Goal: Task Accomplishment & Management: Complete application form

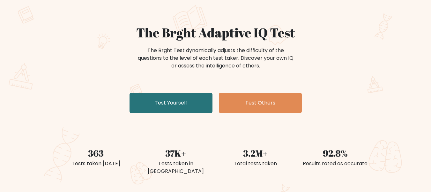
scroll to position [43, 0]
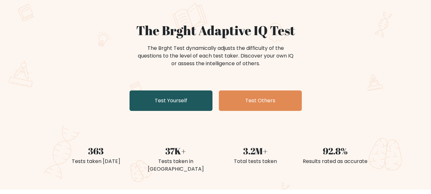
click at [186, 99] on link "Test Yourself" at bounding box center [171, 100] width 83 height 20
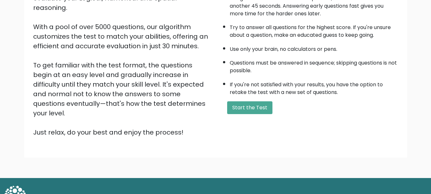
scroll to position [99, 0]
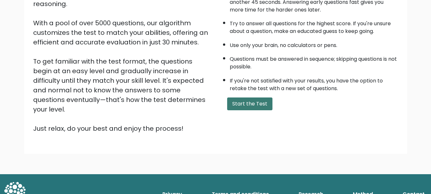
click at [251, 108] on button "Start the Test" at bounding box center [249, 103] width 45 height 13
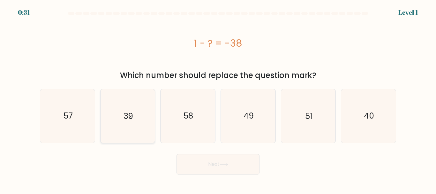
click at [136, 124] on icon "39" at bounding box center [127, 115] width 53 height 53
click at [218, 99] on input "b. 39" at bounding box center [218, 98] width 0 height 2
radio input "true"
click at [223, 163] on icon at bounding box center [224, 164] width 9 height 4
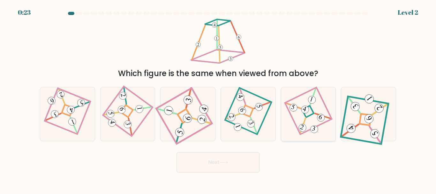
click at [309, 114] on icon at bounding box center [308, 114] width 36 height 43
click at [218, 99] on input "e." at bounding box center [218, 98] width 0 height 2
radio input "true"
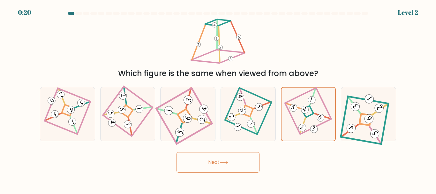
click at [239, 161] on button "Next" at bounding box center [217, 162] width 83 height 20
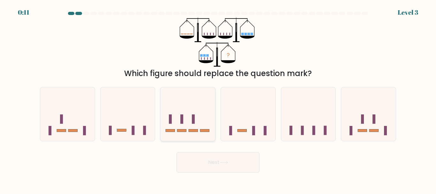
click at [197, 120] on icon at bounding box center [188, 113] width 55 height 45
click at [218, 99] on input "c." at bounding box center [218, 98] width 0 height 2
radio input "true"
click at [235, 162] on button "Next" at bounding box center [217, 162] width 83 height 20
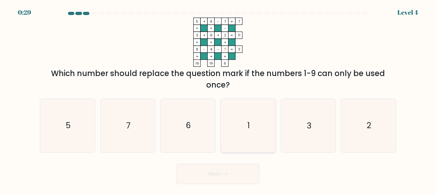
click at [251, 117] on icon "1" at bounding box center [247, 125] width 53 height 53
click at [218, 99] on input "d. 1" at bounding box center [218, 98] width 0 height 2
radio input "true"
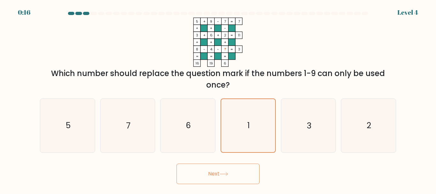
click at [214, 173] on button "Next" at bounding box center [217, 173] width 83 height 20
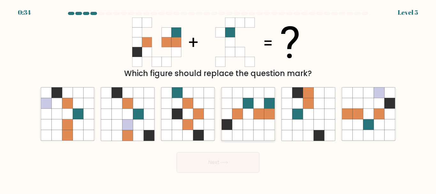
click at [247, 104] on icon at bounding box center [248, 103] width 11 height 11
click at [218, 99] on input "d." at bounding box center [218, 98] width 0 height 2
radio input "true"
click at [225, 164] on button "Next" at bounding box center [217, 162] width 83 height 20
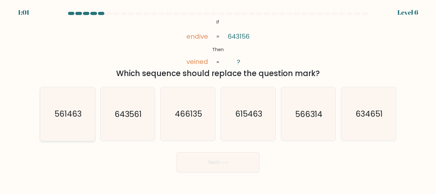
click at [76, 109] on text "561463" at bounding box center [67, 114] width 27 height 11
click at [218, 99] on input "a. 561463" at bounding box center [218, 98] width 0 height 2
radio input "true"
click at [222, 164] on button "Next" at bounding box center [217, 162] width 83 height 20
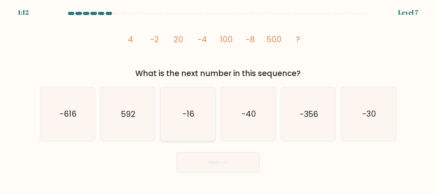
click at [183, 104] on icon "-16" at bounding box center [187, 113] width 53 height 53
click at [218, 99] on input "c. -16" at bounding box center [218, 98] width 0 height 2
radio input "true"
click at [222, 163] on icon at bounding box center [224, 163] width 9 height 4
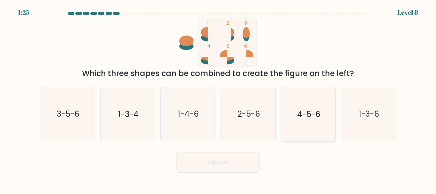
click at [302, 118] on text "4-5-6" at bounding box center [308, 114] width 23 height 11
click at [218, 99] on input "e. 4-5-6" at bounding box center [218, 98] width 0 height 2
radio input "true"
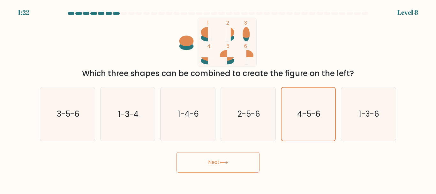
click at [223, 163] on icon at bounding box center [224, 163] width 9 height 4
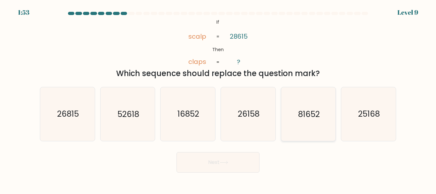
click at [307, 127] on icon "81652" at bounding box center [307, 113] width 53 height 53
click at [218, 99] on input "e. 81652" at bounding box center [218, 98] width 0 height 2
radio input "true"
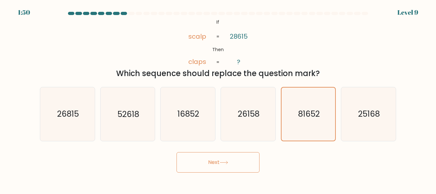
click at [230, 158] on button "Next" at bounding box center [217, 162] width 83 height 20
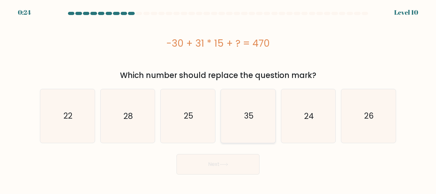
click at [253, 116] on text "35" at bounding box center [248, 115] width 9 height 11
click at [218, 99] on input "d. 35" at bounding box center [218, 98] width 0 height 2
radio input "true"
click at [137, 124] on icon "28" at bounding box center [127, 115] width 53 height 53
click at [218, 99] on input "b. 28" at bounding box center [218, 98] width 0 height 2
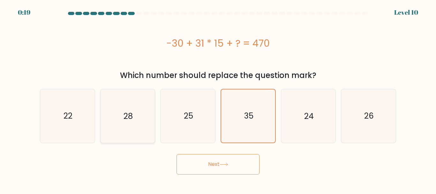
radio input "true"
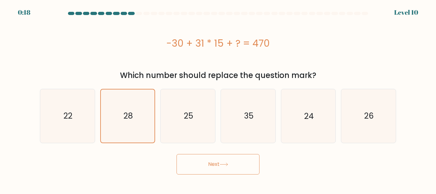
click at [226, 160] on button "Next" at bounding box center [217, 164] width 83 height 20
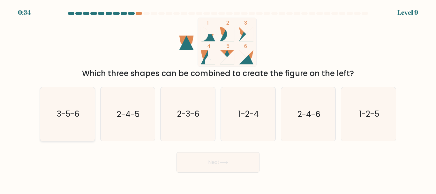
click at [70, 123] on icon "3-5-6" at bounding box center [67, 113] width 53 height 53
click at [218, 99] on input "a. 3-5-6" at bounding box center [218, 98] width 0 height 2
radio input "true"
click at [227, 161] on icon at bounding box center [224, 163] width 9 height 4
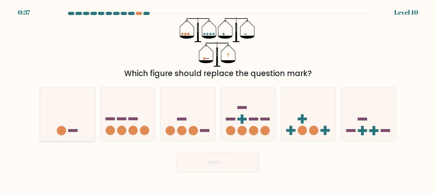
click at [76, 123] on icon at bounding box center [67, 113] width 55 height 45
click at [218, 99] on input "a." at bounding box center [218, 98] width 0 height 2
radio input "true"
click at [235, 161] on button "Next" at bounding box center [217, 162] width 83 height 20
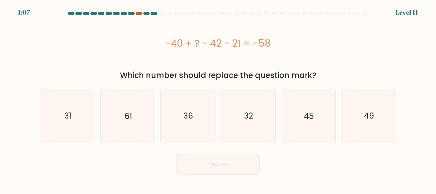
click at [139, 15] on div at bounding box center [139, 13] width 6 height 3
click at [139, 12] on div at bounding box center [139, 13] width 6 height 3
click at [154, 14] on div at bounding box center [154, 13] width 6 height 3
click at [316, 108] on icon "45" at bounding box center [307, 115] width 53 height 53
click at [218, 99] on input "e. 45" at bounding box center [218, 98] width 0 height 2
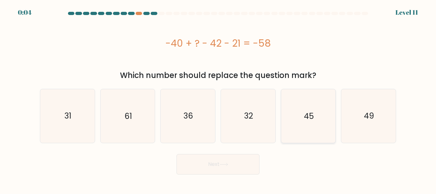
radio input "true"
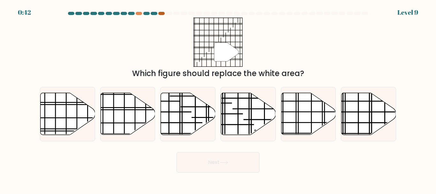
click at [162, 12] on div at bounding box center [161, 13] width 6 height 3
click at [182, 55] on div "" Which figure should replace the white area?" at bounding box center [218, 49] width 364 height 62
click at [186, 95] on icon at bounding box center [188, 114] width 55 height 42
click at [218, 97] on input "c." at bounding box center [218, 98] width 0 height 2
radio input "true"
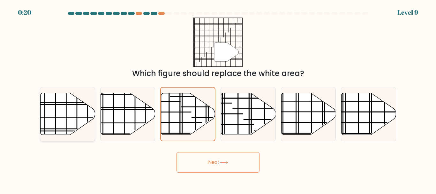
click at [67, 111] on icon at bounding box center [68, 114] width 55 height 42
click at [218, 99] on input "a." at bounding box center [218, 98] width 0 height 2
radio input "true"
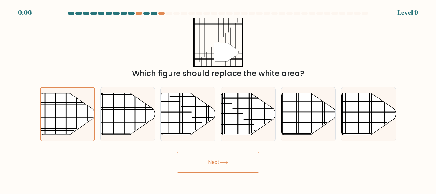
click at [243, 160] on button "Next" at bounding box center [217, 162] width 83 height 20
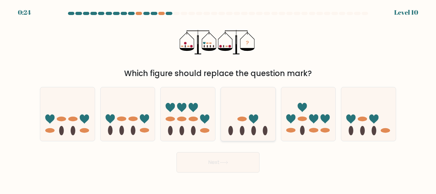
click at [243, 104] on icon at bounding box center [248, 113] width 55 height 45
click at [218, 99] on input "d." at bounding box center [218, 98] width 0 height 2
radio input "true"
click at [233, 165] on button "Next" at bounding box center [217, 162] width 83 height 20
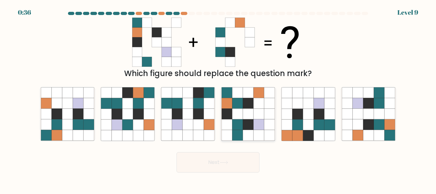
click at [250, 95] on icon at bounding box center [248, 92] width 11 height 11
click at [218, 97] on input "d." at bounding box center [218, 98] width 0 height 2
radio input "true"
click at [243, 161] on button "Next" at bounding box center [217, 162] width 83 height 20
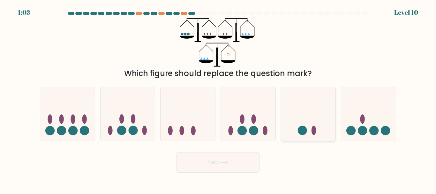
click at [303, 129] on circle at bounding box center [301, 130] width 9 height 9
click at [218, 99] on input "e." at bounding box center [218, 98] width 0 height 2
radio input "true"
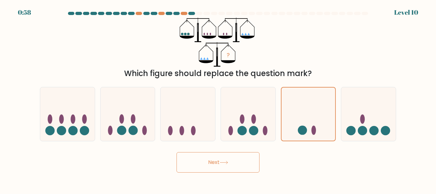
drag, startPoint x: 244, startPoint y: 164, endPoint x: 214, endPoint y: 158, distance: 30.9
click at [214, 158] on button "Next" at bounding box center [217, 162] width 83 height 20
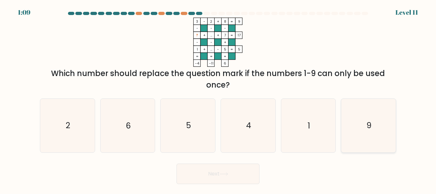
click at [366, 128] on icon "9" at bounding box center [368, 125] width 53 height 53
click at [218, 99] on input "f. 9" at bounding box center [218, 98] width 0 height 2
radio input "true"
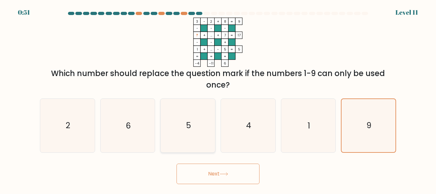
click at [197, 136] on icon "5" at bounding box center [187, 125] width 53 height 53
click at [218, 99] on input "c. 5" at bounding box center [218, 98] width 0 height 2
radio input "true"
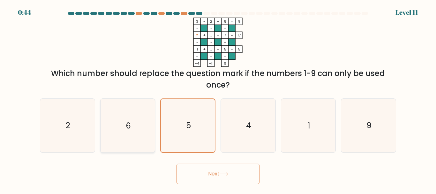
click at [146, 127] on icon "6" at bounding box center [127, 125] width 53 height 53
click at [218, 99] on input "b. 6" at bounding box center [218, 98] width 0 height 2
radio input "true"
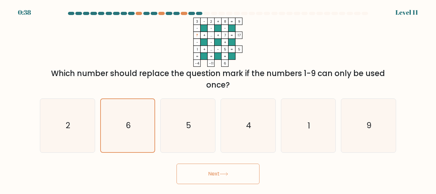
click at [221, 176] on button "Next" at bounding box center [217, 173] width 83 height 20
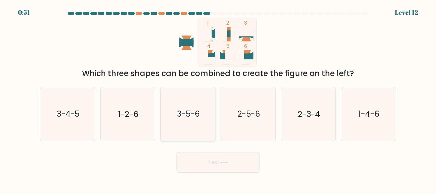
click at [184, 124] on icon "3-5-6" at bounding box center [187, 113] width 53 height 53
click at [218, 99] on input "c. 3-5-6" at bounding box center [218, 98] width 0 height 2
radio input "true"
click at [211, 155] on button "Next" at bounding box center [217, 162] width 83 height 20
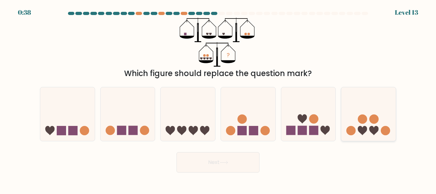
click at [359, 122] on circle at bounding box center [362, 118] width 9 height 9
click at [218, 99] on input "f." at bounding box center [218, 98] width 0 height 2
radio input "true"
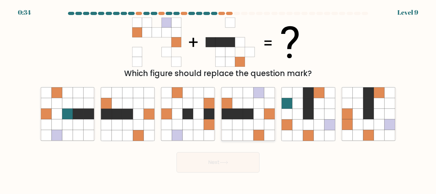
click at [247, 112] on icon at bounding box center [248, 114] width 11 height 11
click at [218, 99] on input "d." at bounding box center [218, 98] width 0 height 2
radio input "true"
click at [234, 170] on button "Next" at bounding box center [217, 162] width 83 height 20
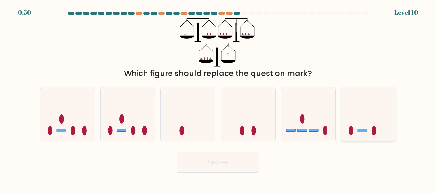
click at [357, 131] on icon at bounding box center [368, 113] width 55 height 45
click at [218, 99] on input "f." at bounding box center [218, 98] width 0 height 2
radio input "true"
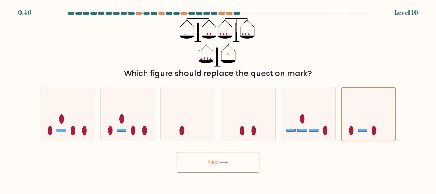
click at [219, 159] on button "Next" at bounding box center [217, 162] width 83 height 20
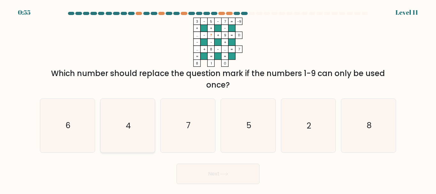
click at [141, 131] on icon "4" at bounding box center [127, 125] width 53 height 53
click at [218, 99] on input "b. 4" at bounding box center [218, 98] width 0 height 2
radio input "true"
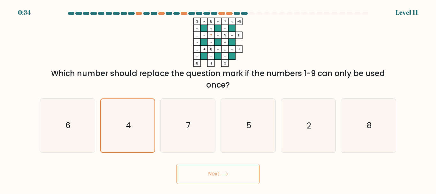
click at [233, 172] on button "Next" at bounding box center [217, 173] width 83 height 20
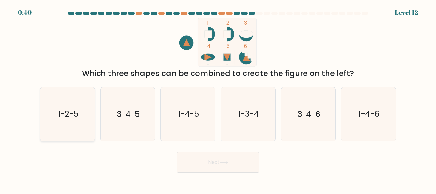
click at [75, 117] on text "1-2-5" at bounding box center [68, 114] width 20 height 11
click at [218, 99] on input "a. 1-2-5" at bounding box center [218, 98] width 0 height 2
radio input "true"
click at [221, 157] on button "Next" at bounding box center [217, 162] width 83 height 20
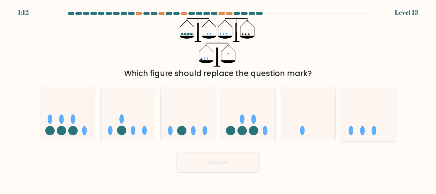
click at [357, 125] on icon at bounding box center [368, 113] width 55 height 45
click at [218, 99] on input "f." at bounding box center [218, 98] width 0 height 2
radio input "true"
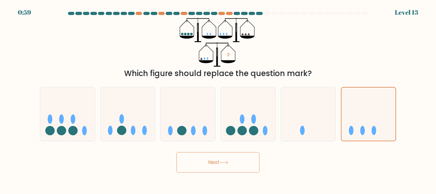
click at [229, 160] on button "Next" at bounding box center [217, 162] width 83 height 20
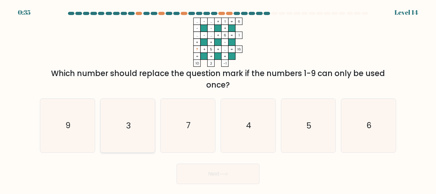
click at [138, 135] on icon "3" at bounding box center [127, 125] width 53 height 53
click at [218, 99] on input "b. 3" at bounding box center [218, 98] width 0 height 2
radio input "true"
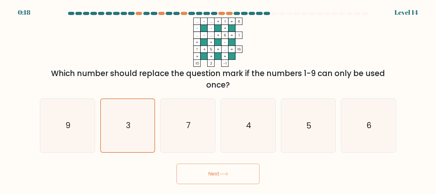
click at [220, 173] on button "Next" at bounding box center [217, 173] width 83 height 20
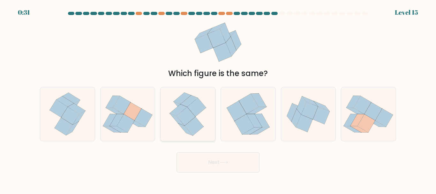
click at [185, 123] on icon at bounding box center [185, 116] width 19 height 19
click at [218, 99] on input "c." at bounding box center [218, 98] width 0 height 2
radio input "true"
click at [237, 160] on button "Next" at bounding box center [217, 162] width 83 height 20
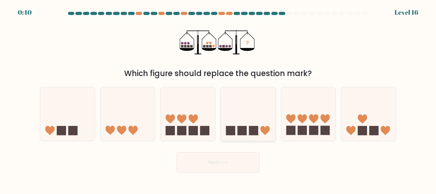
click at [260, 125] on icon at bounding box center [248, 113] width 55 height 45
click at [218, 99] on input "d." at bounding box center [218, 98] width 0 height 2
radio input "true"
click at [237, 166] on button "Next" at bounding box center [217, 162] width 83 height 20
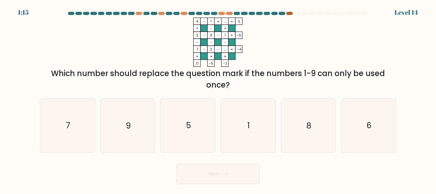
click at [288, 13] on div at bounding box center [289, 13] width 6 height 3
click at [313, 134] on icon "8" at bounding box center [307, 125] width 53 height 53
click at [218, 99] on input "e. 8" at bounding box center [218, 98] width 0 height 2
radio input "true"
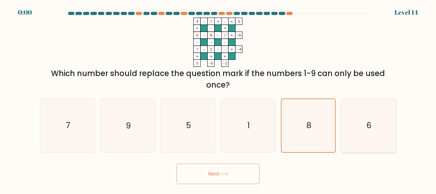
click at [379, 137] on icon "6" at bounding box center [368, 125] width 53 height 53
click at [218, 99] on input "f. 6" at bounding box center [218, 98] width 0 height 2
radio input "true"
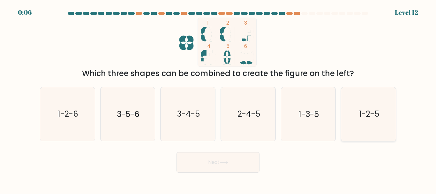
click at [366, 127] on icon "1-2-5" at bounding box center [368, 113] width 53 height 53
click at [218, 99] on input "f. 1-2-5" at bounding box center [218, 98] width 0 height 2
radio input "true"
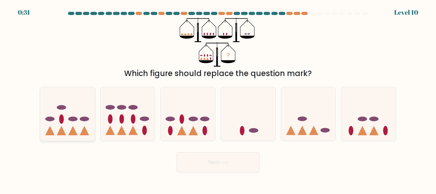
click at [73, 131] on icon at bounding box center [72, 130] width 9 height 9
click at [218, 99] on input "a." at bounding box center [218, 98] width 0 height 2
radio input "true"
click at [183, 122] on ellipse at bounding box center [181, 118] width 5 height 9
click at [218, 99] on input "c." at bounding box center [218, 98] width 0 height 2
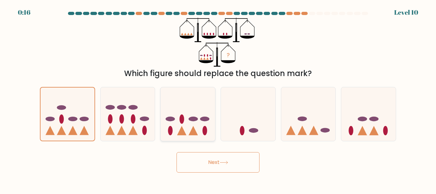
radio input "true"
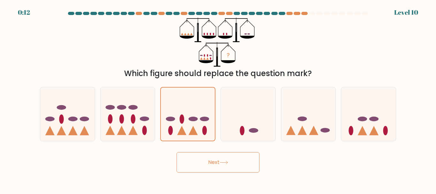
click at [241, 164] on button "Next" at bounding box center [217, 162] width 83 height 20
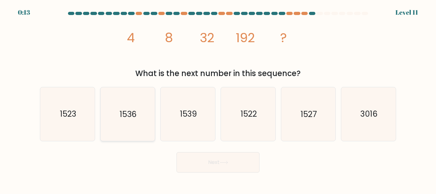
click at [137, 122] on icon "1536" at bounding box center [127, 113] width 53 height 53
click at [218, 99] on input "b. 1536" at bounding box center [218, 98] width 0 height 2
radio input "true"
click at [226, 161] on icon at bounding box center [224, 163] width 9 height 4
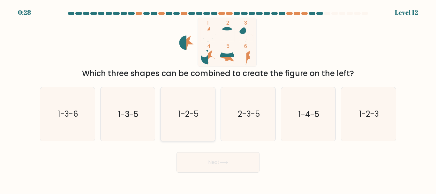
click at [180, 122] on icon "1-2-5" at bounding box center [187, 113] width 53 height 53
click at [218, 99] on input "c. 1-2-5" at bounding box center [218, 98] width 0 height 2
radio input "true"
click at [233, 164] on button "Next" at bounding box center [217, 162] width 83 height 20
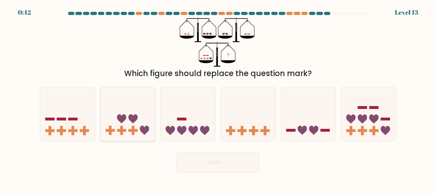
click at [130, 128] on icon at bounding box center [128, 113] width 55 height 45
click at [218, 99] on input "b." at bounding box center [218, 98] width 0 height 2
radio input "true"
click at [233, 161] on button "Next" at bounding box center [217, 162] width 83 height 20
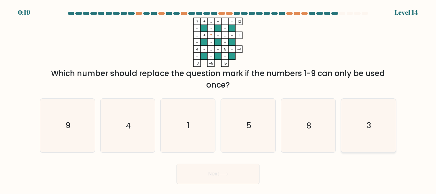
click at [361, 130] on icon "3" at bounding box center [368, 125] width 53 height 53
click at [218, 99] on input "f. 3" at bounding box center [218, 98] width 0 height 2
radio input "true"
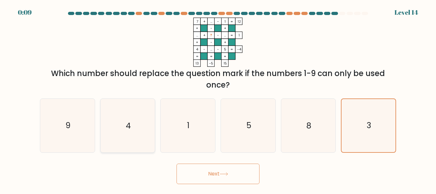
click at [131, 125] on icon "4" at bounding box center [127, 125] width 53 height 53
click at [218, 99] on input "b. 4" at bounding box center [218, 98] width 0 height 2
radio input "true"
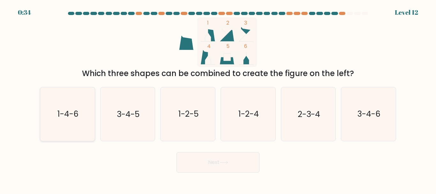
click at [75, 113] on text "1-4-6" at bounding box center [67, 114] width 21 height 11
click at [218, 99] on input "a. 1-4-6" at bounding box center [218, 98] width 0 height 2
radio input "true"
click at [230, 164] on button "Next" at bounding box center [217, 162] width 83 height 20
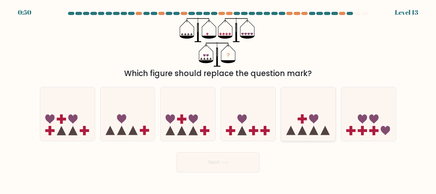
click at [311, 123] on icon at bounding box center [308, 113] width 55 height 45
click at [218, 99] on input "e." at bounding box center [218, 98] width 0 height 2
radio input "true"
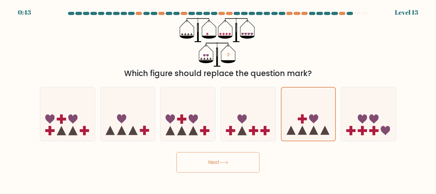
click at [228, 162] on icon at bounding box center [224, 162] width 8 height 3
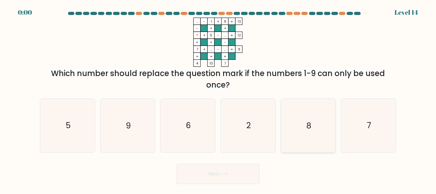
click at [296, 126] on icon "8" at bounding box center [307, 125] width 53 height 53
click at [218, 99] on input "e. 8" at bounding box center [218, 98] width 0 height 2
radio input "true"
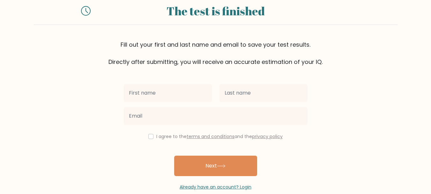
scroll to position [19, 0]
type input "Beau"
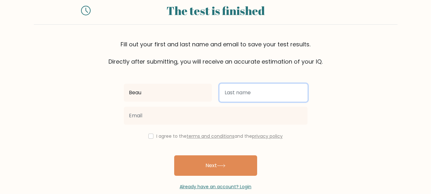
click at [245, 87] on input "text" at bounding box center [264, 93] width 88 height 18
type input "[PERSON_NAME]"
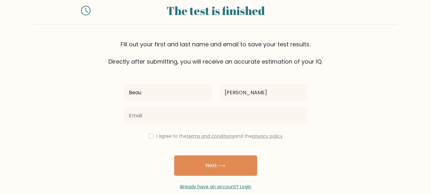
click at [220, 106] on div at bounding box center [215, 115] width 191 height 23
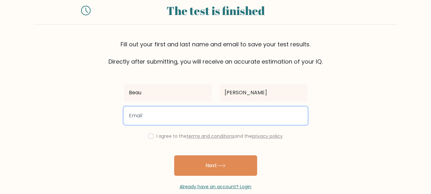
click at [217, 114] on input "email" at bounding box center [216, 116] width 184 height 18
type input "[EMAIL_ADDRESS][DOMAIN_NAME]"
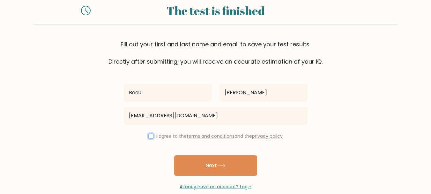
click at [149, 135] on input "checkbox" at bounding box center [150, 135] width 5 height 5
checkbox input "true"
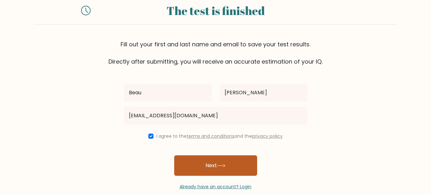
click at [228, 171] on button "Next" at bounding box center [215, 165] width 83 height 20
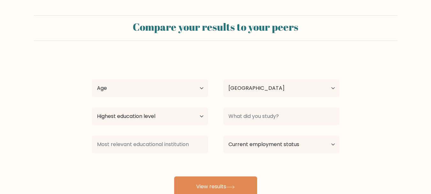
select select "AU"
click at [174, 115] on select "Highest education level No schooling Primary Lower Secondary Upper Secondary Oc…" at bounding box center [150, 116] width 116 height 18
select select "upper_secondary"
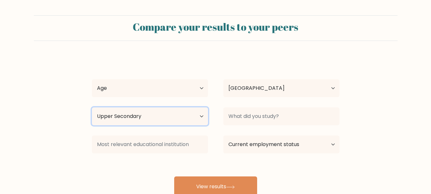
click at [92, 107] on select "Highest education level No schooling Primary Lower Secondary Upper Secondary Oc…" at bounding box center [150, 116] width 116 height 18
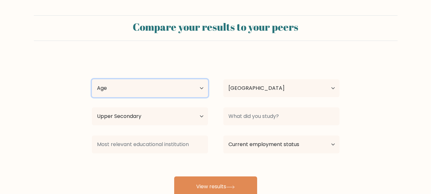
click at [187, 94] on select "Age Under [DEMOGRAPHIC_DATA] [DEMOGRAPHIC_DATA] [DEMOGRAPHIC_DATA] [DEMOGRAPHIC…" at bounding box center [150, 88] width 116 height 18
select select "18_24"
click at [92, 79] on select "Age Under [DEMOGRAPHIC_DATA] [DEMOGRAPHIC_DATA] [DEMOGRAPHIC_DATA] [DEMOGRAPHIC…" at bounding box center [150, 88] width 116 height 18
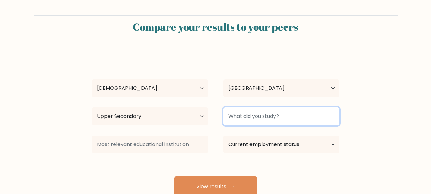
click at [240, 109] on input at bounding box center [281, 116] width 116 height 18
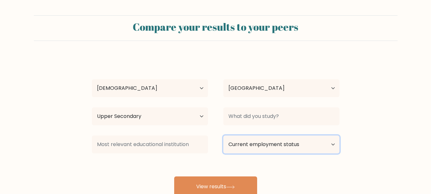
click at [275, 146] on select "Current employment status Employed Student Retired Other / prefer not to answer" at bounding box center [281, 144] width 116 height 18
select select "employed"
click at [223, 135] on select "Current employment status Employed Student Retired Other / prefer not to answer" at bounding box center [281, 144] width 116 height 18
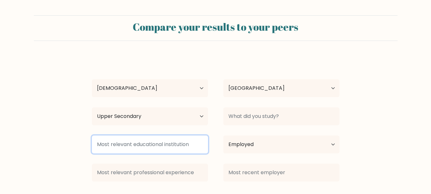
click at [168, 146] on input at bounding box center [150, 144] width 116 height 18
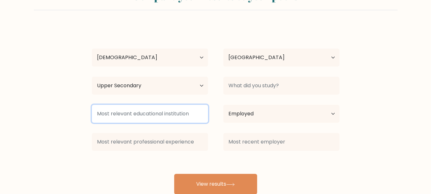
scroll to position [48, 0]
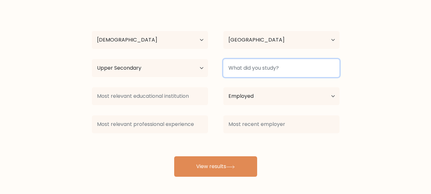
click at [269, 69] on input at bounding box center [281, 68] width 116 height 18
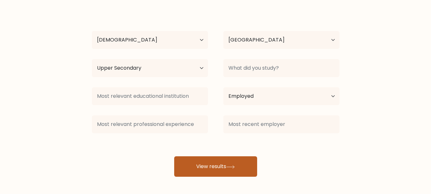
click at [228, 169] on button "View results" at bounding box center [215, 166] width 83 height 20
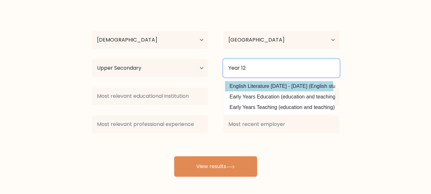
type input "Year 12"
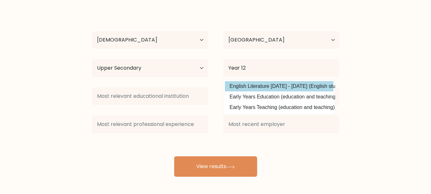
click at [323, 87] on div "[PERSON_NAME] Age Under [DEMOGRAPHIC_DATA] [DEMOGRAPHIC_DATA] [DEMOGRAPHIC_DATA…" at bounding box center [215, 92] width 255 height 169
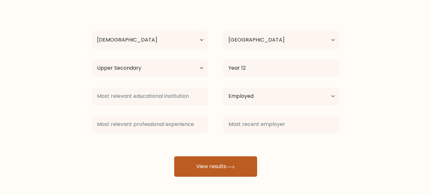
click at [234, 165] on icon at bounding box center [230, 167] width 9 height 4
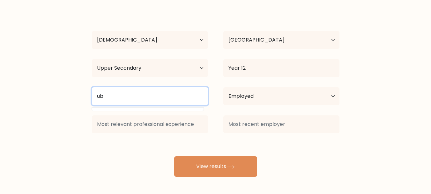
type input "u"
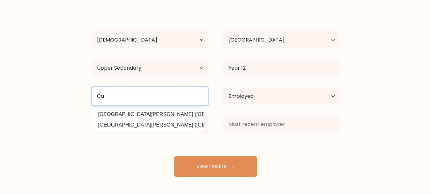
type input "C"
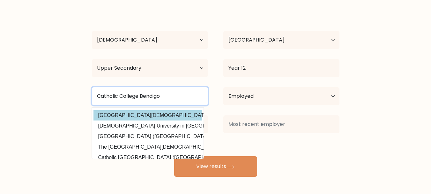
scroll to position [49, 0]
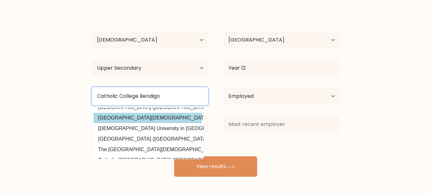
type input "Catholic College Bendigo"
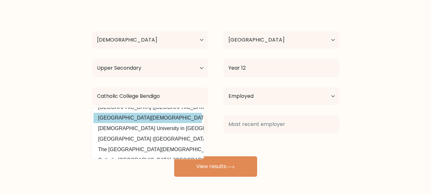
click at [176, 120] on div "[PERSON_NAME] Age Under [DEMOGRAPHIC_DATA] [DEMOGRAPHIC_DATA] [DEMOGRAPHIC_DATA…" at bounding box center [215, 92] width 255 height 169
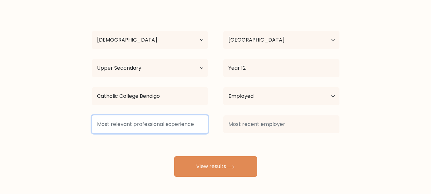
click at [178, 124] on input at bounding box center [150, 124] width 116 height 18
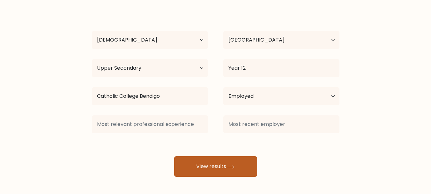
click at [215, 159] on button "View results" at bounding box center [215, 166] width 83 height 20
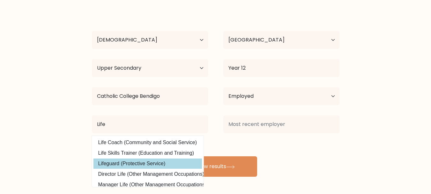
click at [163, 162] on option "Lifeguard (Protective Service)" at bounding box center [148, 163] width 109 height 10
type input "Lifeguard"
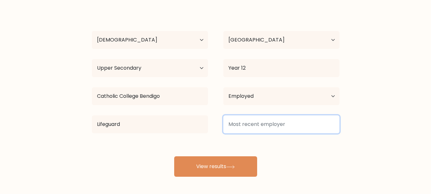
click at [265, 129] on input at bounding box center [281, 124] width 116 height 18
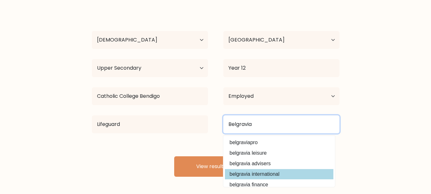
scroll to position [1, 0]
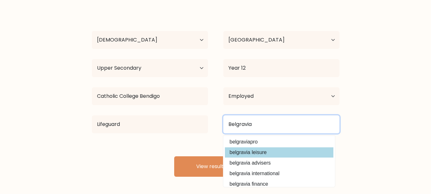
type input "Belgravia"
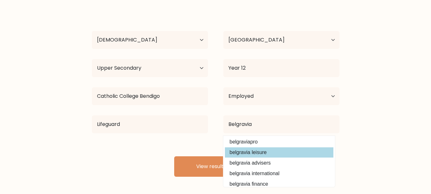
click at [269, 150] on div "Beau Hogan Age Under 18 years old 18-24 years old 25-34 years old 35-44 years o…" at bounding box center [215, 92] width 255 height 169
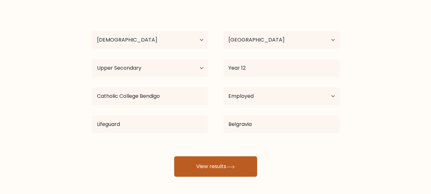
click at [240, 161] on button "View results" at bounding box center [215, 166] width 83 height 20
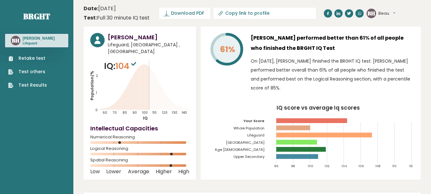
click at [149, 68] on icon "Population/% IQ 0 1 2 60 70 80 90 100 110 120 130 140" at bounding box center [139, 90] width 99 height 61
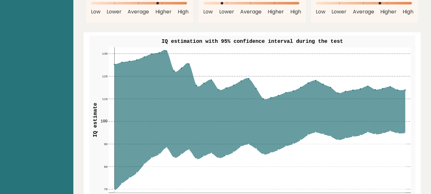
scroll to position [753, 0]
click at [167, 50] on icon at bounding box center [259, 120] width 291 height 140
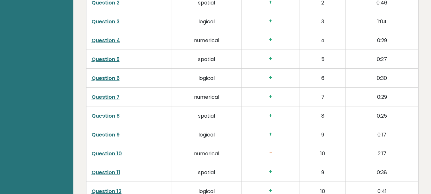
scroll to position [1060, 0]
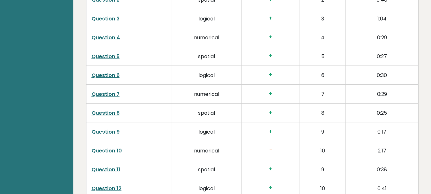
click at [117, 147] on link "Question 10" at bounding box center [107, 150] width 30 height 7
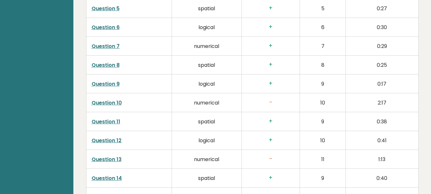
scroll to position [1109, 0]
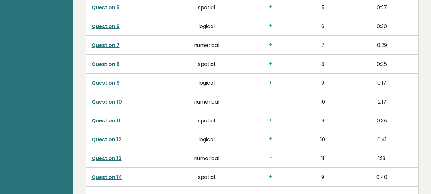
click at [116, 154] on link "Question 13" at bounding box center [107, 157] width 30 height 7
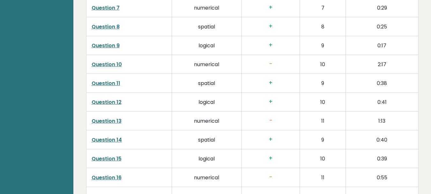
scroll to position [1147, 0]
click at [111, 117] on link "Question 13" at bounding box center [107, 120] width 30 height 7
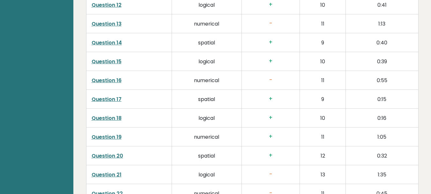
scroll to position [1244, 0]
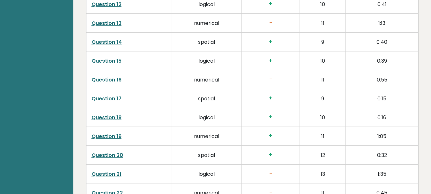
click at [113, 76] on link "Question 16" at bounding box center [107, 79] width 30 height 7
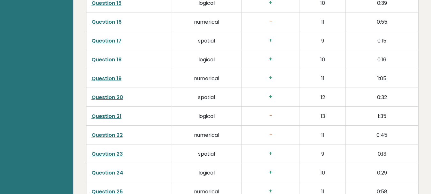
click at [115, 112] on link "Question 21" at bounding box center [107, 115] width 30 height 7
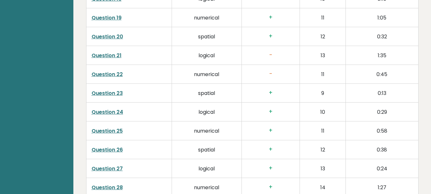
scroll to position [1363, 0]
click at [115, 70] on link "Question 22" at bounding box center [107, 73] width 31 height 7
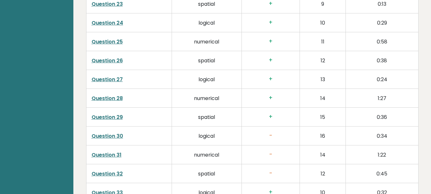
scroll to position [1456, 0]
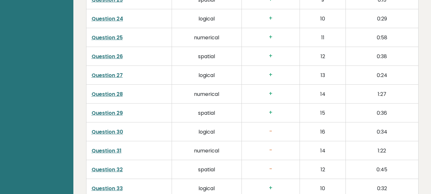
click at [114, 128] on link "Question 30" at bounding box center [108, 131] width 32 height 7
click at [115, 147] on link "Question 31" at bounding box center [107, 150] width 30 height 7
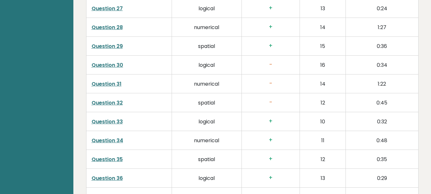
scroll to position [1523, 0]
click at [117, 99] on link "Question 32" at bounding box center [107, 102] width 31 height 7
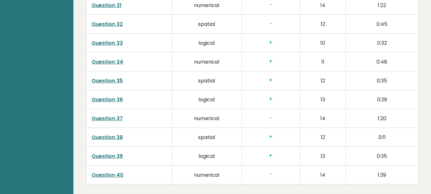
scroll to position [1602, 0]
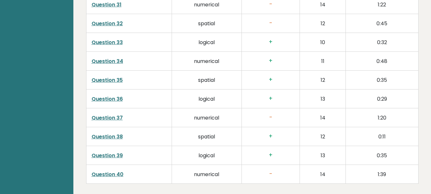
click at [116, 114] on link "Question 37" at bounding box center [107, 117] width 31 height 7
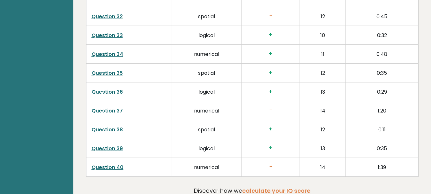
scroll to position [1609, 0]
click at [119, 157] on td "Question 40" at bounding box center [129, 166] width 86 height 19
click at [117, 163] on link "Question 40" at bounding box center [108, 166] width 32 height 7
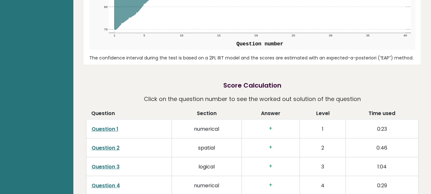
scroll to position [913, 0]
click at [110, 125] on link "Question 1" at bounding box center [105, 128] width 27 height 7
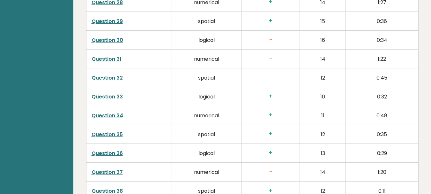
scroll to position [1548, 0]
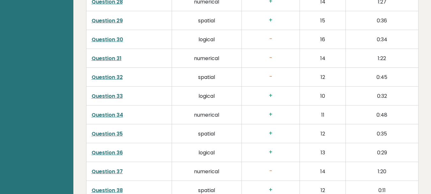
click at [117, 130] on link "Question 35" at bounding box center [107, 133] width 31 height 7
click at [113, 111] on link "Question 34" at bounding box center [108, 114] width 32 height 7
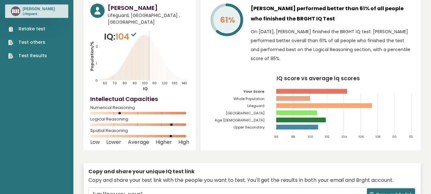
scroll to position [0, 0]
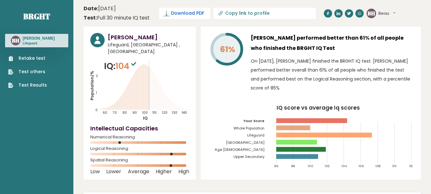
click at [193, 12] on span "Download PDF" at bounding box center [187, 13] width 33 height 7
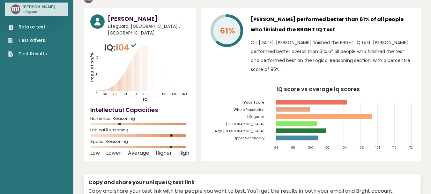
scroll to position [30, 0]
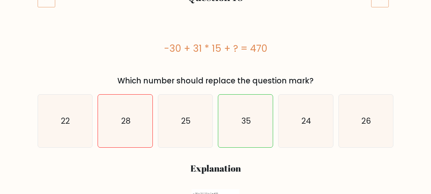
scroll to position [100, 0]
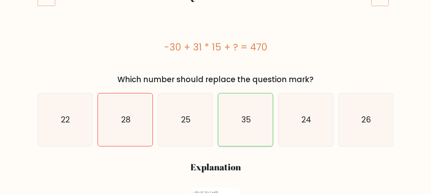
click at [249, 117] on text "35" at bounding box center [246, 119] width 9 height 11
radio input "true"
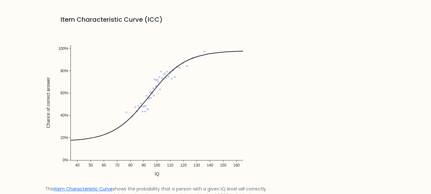
scroll to position [471, 0]
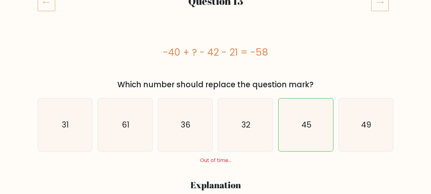
scroll to position [95, 0]
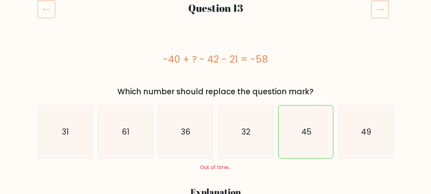
scroll to position [89, 0]
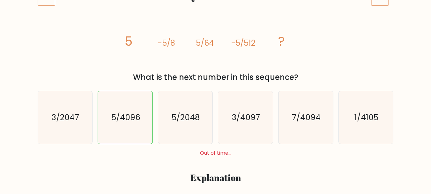
scroll to position [101, 0]
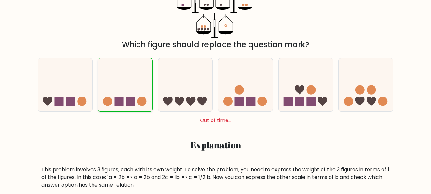
scroll to position [139, 0]
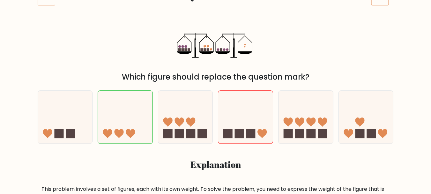
scroll to position [101, 0]
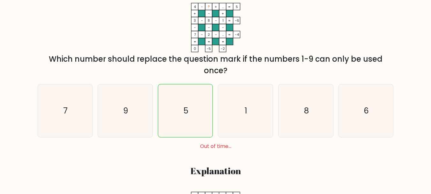
scroll to position [119, 0]
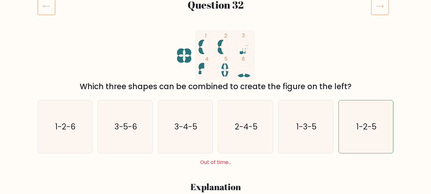
scroll to position [96, 0]
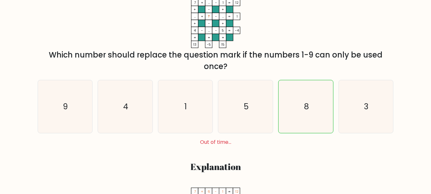
scroll to position [123, 0]
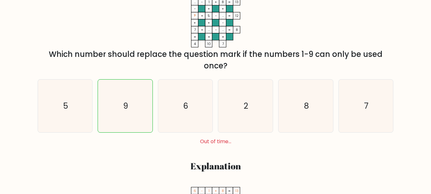
scroll to position [124, 0]
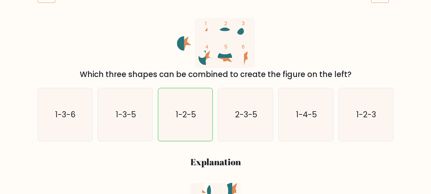
scroll to position [105, 0]
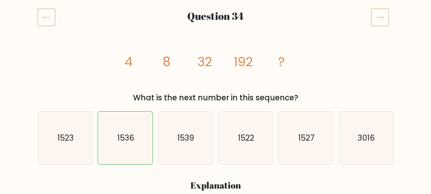
scroll to position [80, 0]
